Goal: Transaction & Acquisition: Purchase product/service

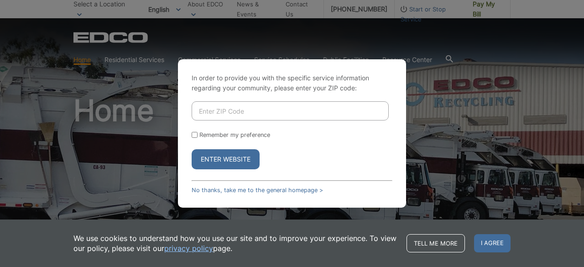
click at [228, 109] on input "Enter ZIP Code" at bounding box center [290, 110] width 197 height 19
type input "92078"
click at [192, 149] on button "Enter Website" at bounding box center [226, 159] width 68 height 20
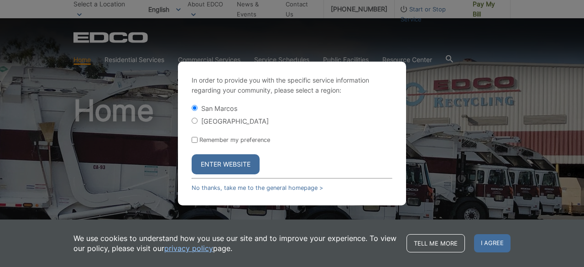
click at [211, 161] on button "Enter Website" at bounding box center [226, 164] width 68 height 20
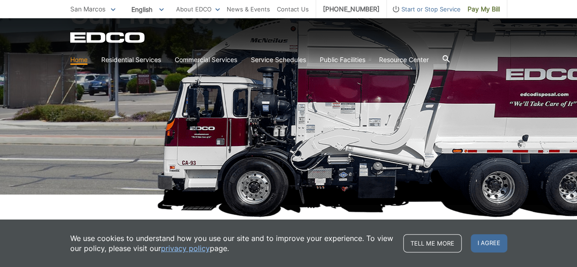
scroll to position [106, 0]
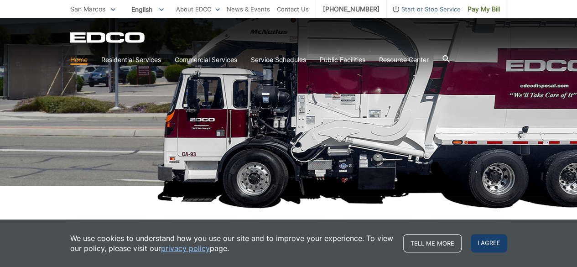
click at [482, 244] on span "I agree" at bounding box center [489, 243] width 36 height 18
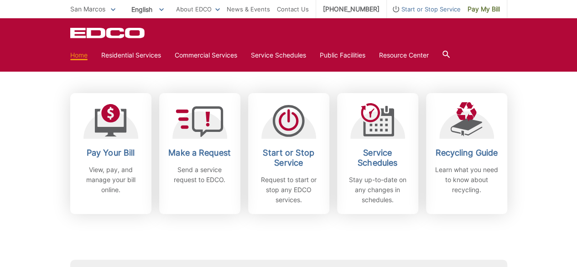
scroll to position [249, 0]
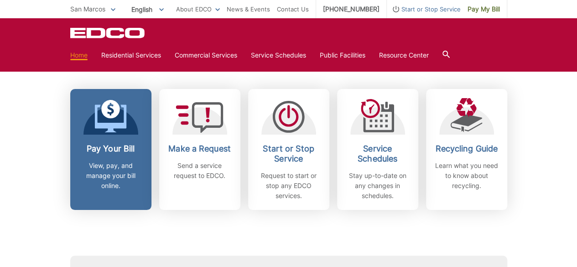
click at [109, 146] on h2 "Pay Your Bill" at bounding box center [111, 149] width 68 height 10
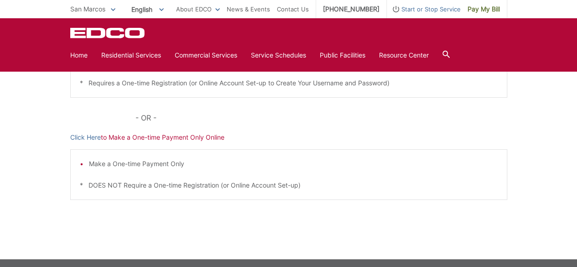
scroll to position [269, 0]
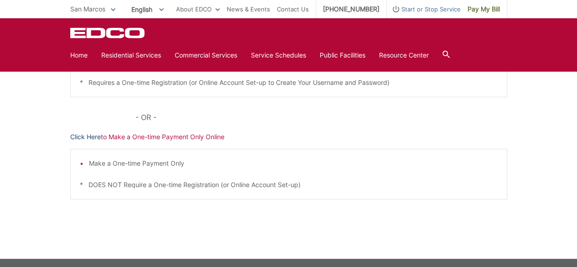
click at [85, 136] on link "Click Here" at bounding box center [85, 137] width 31 height 10
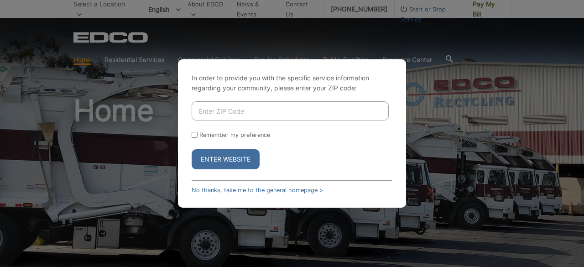
click at [480, 45] on div "In order to provide you with the specific service information regarding your co…" at bounding box center [292, 133] width 584 height 267
click at [231, 187] on link "No thanks, take me to the general homepage >" at bounding box center [257, 190] width 131 height 7
click at [250, 189] on link "No thanks, take me to the general homepage >" at bounding box center [257, 190] width 131 height 7
